Goal: Book appointment/travel/reservation

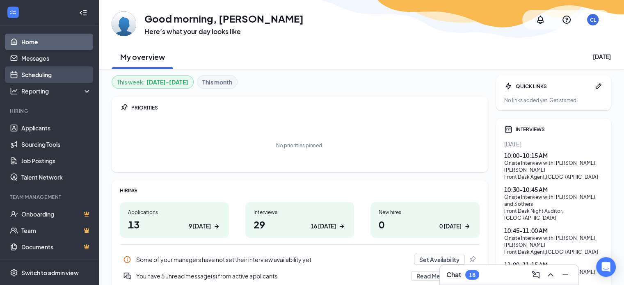
click at [33, 73] on link "Scheduling" at bounding box center [56, 74] width 70 height 16
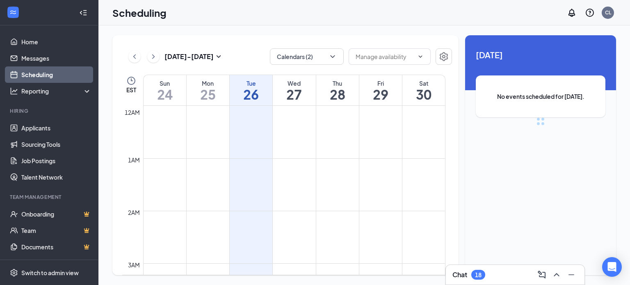
scroll to position [403, 0]
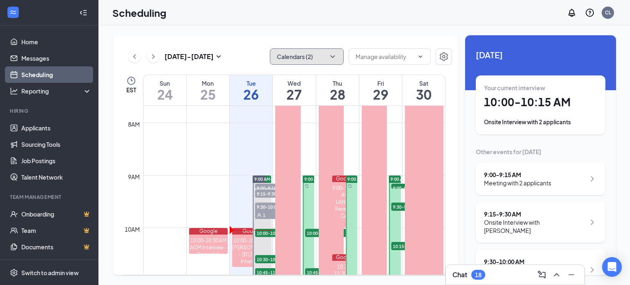
click at [333, 52] on button "Calendars (2)" at bounding box center [307, 56] width 74 height 16
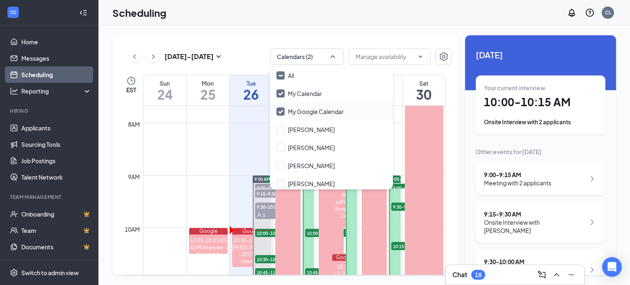
click at [283, 112] on input "My Google Calendar" at bounding box center [309, 111] width 67 height 8
checkbox input "false"
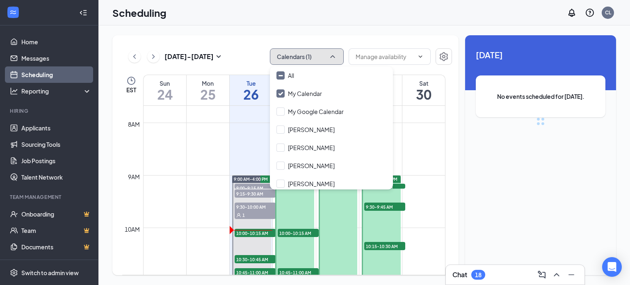
click at [338, 56] on button "Calendars (1)" at bounding box center [307, 56] width 74 height 16
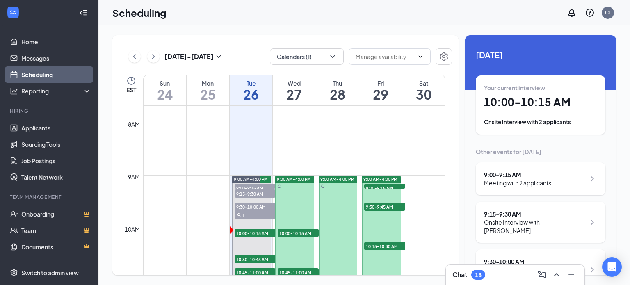
click at [254, 26] on div "[DATE] - [DATE] Calendars (1) EST Sun 24 Mon 25 Tue 26 Wed 27 Thu 28 Fri 29 Sat…" at bounding box center [363, 155] width 531 height 260
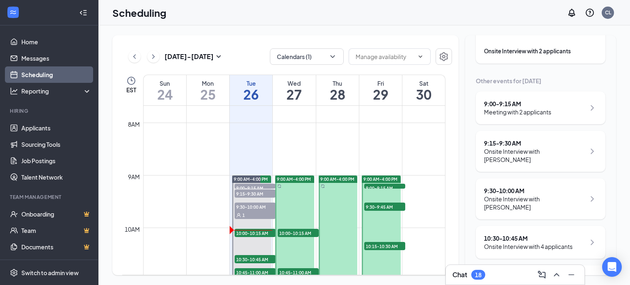
scroll to position [57, 0]
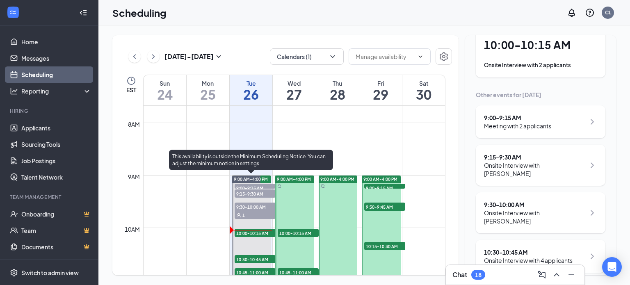
click at [242, 185] on span "9:00-9:15 AM" at bounding box center [255, 188] width 41 height 8
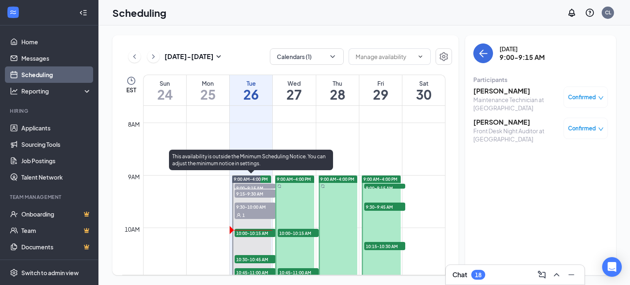
click at [255, 191] on span "9:15-9:30 AM" at bounding box center [255, 193] width 41 height 8
click at [257, 185] on span "9:00-9:15 AM" at bounding box center [255, 188] width 41 height 8
click at [258, 189] on div "9:15-9:30 AM 1" at bounding box center [255, 194] width 43 height 10
click at [260, 205] on span "9:30-10:00 AM" at bounding box center [255, 207] width 41 height 8
click at [254, 231] on span "10:00-10:15 AM" at bounding box center [255, 233] width 41 height 8
